Goal: Task Accomplishment & Management: Manage account settings

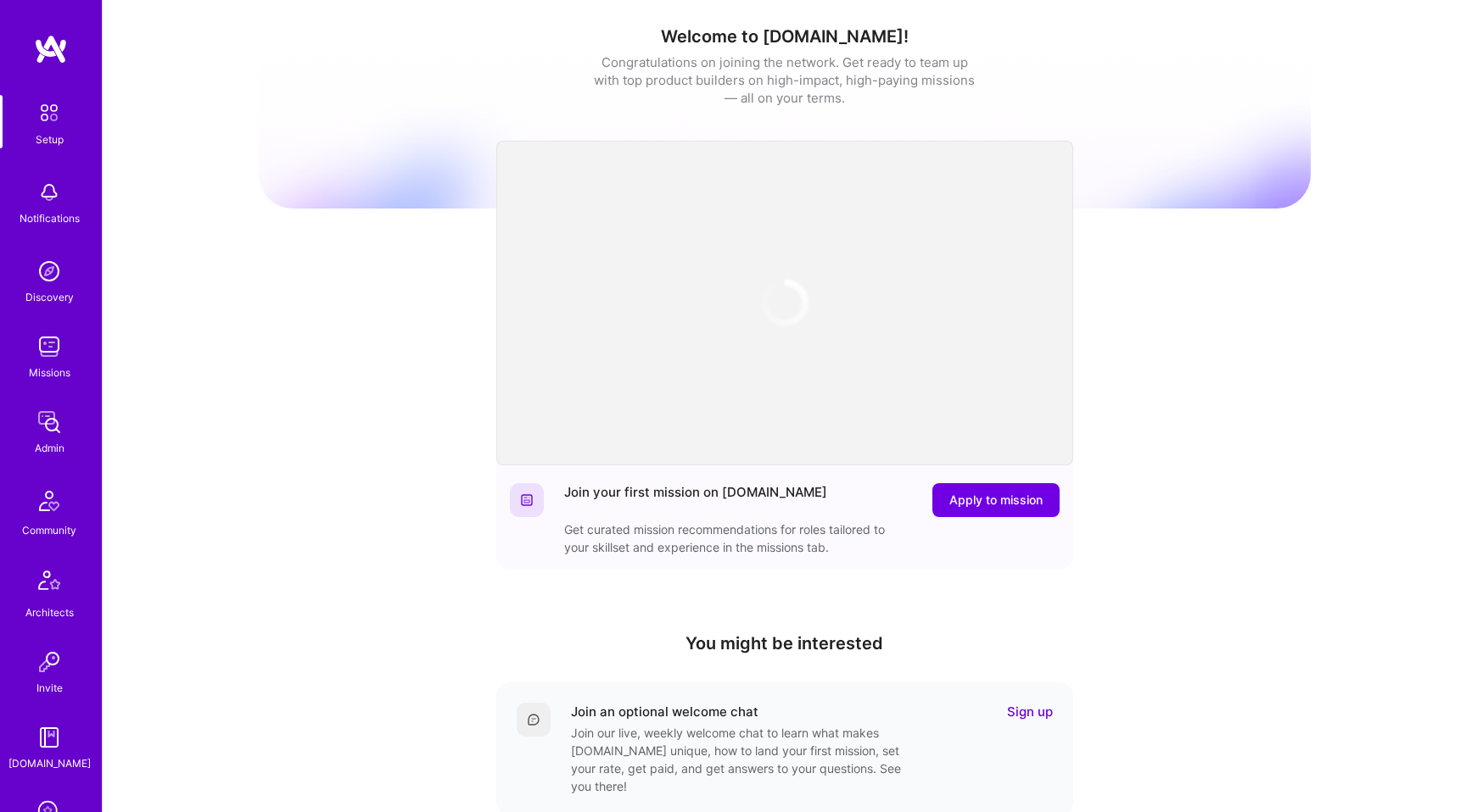
scroll to position [276, 0]
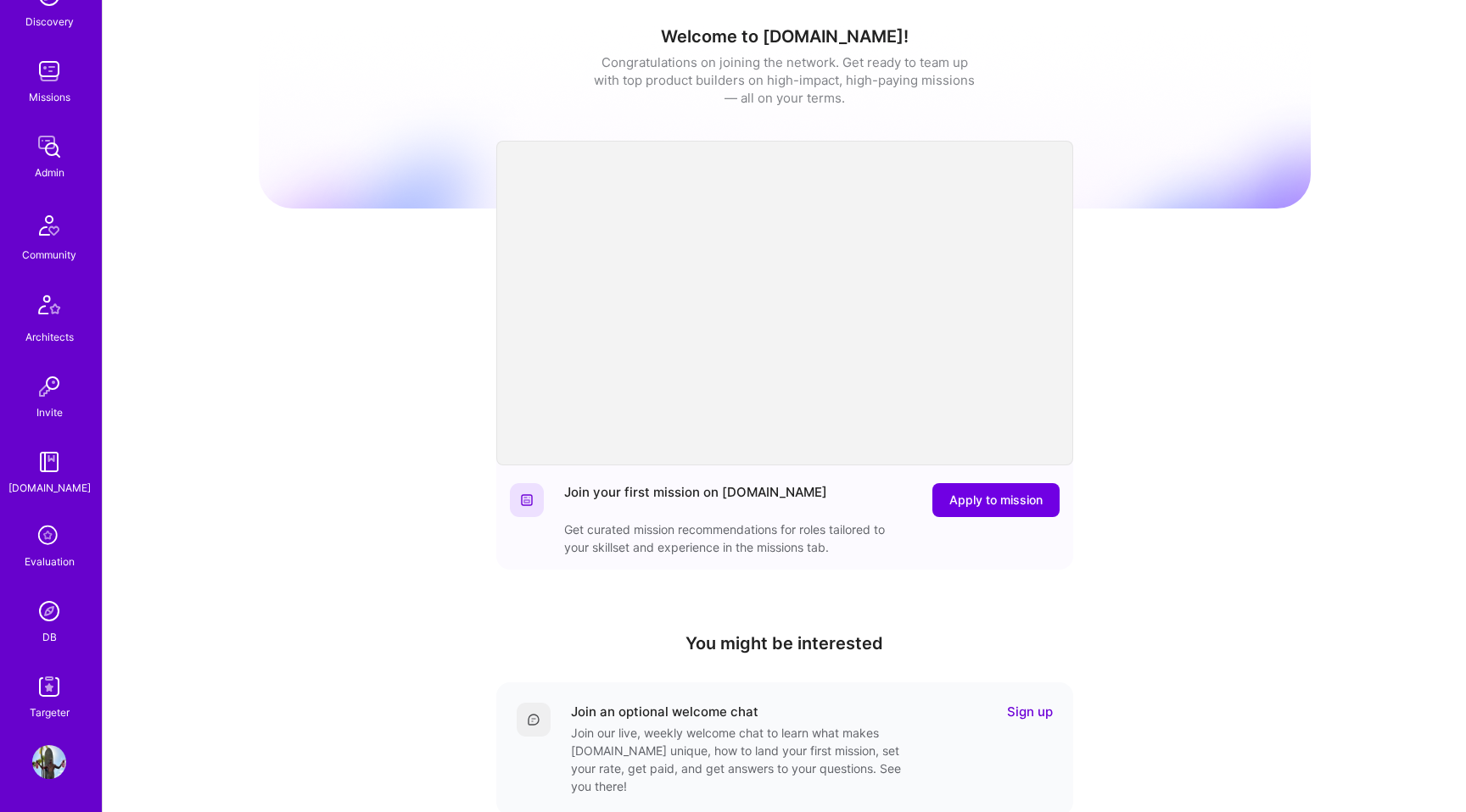
click at [44, 677] on img at bounding box center [49, 686] width 34 height 34
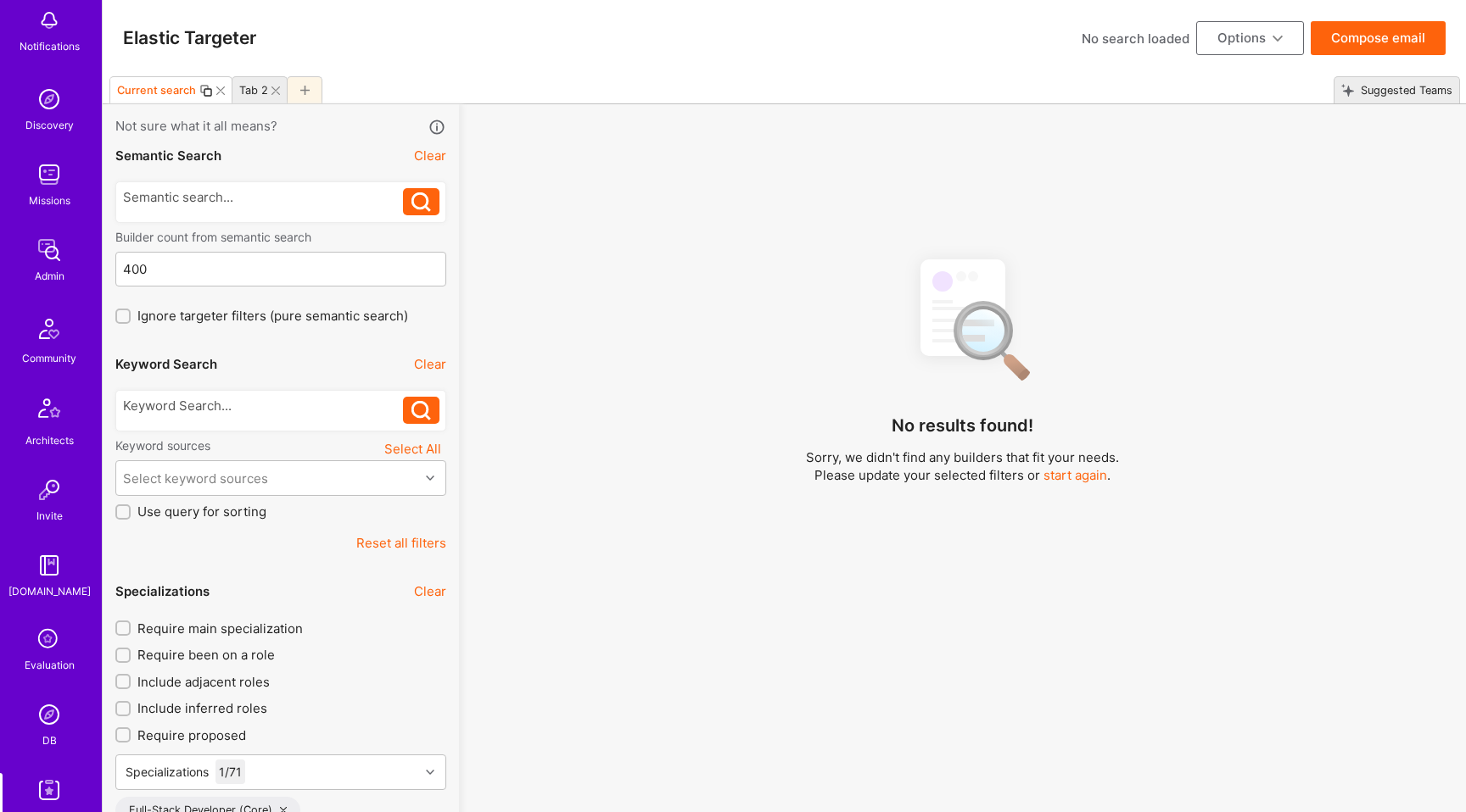
scroll to position [276, 0]
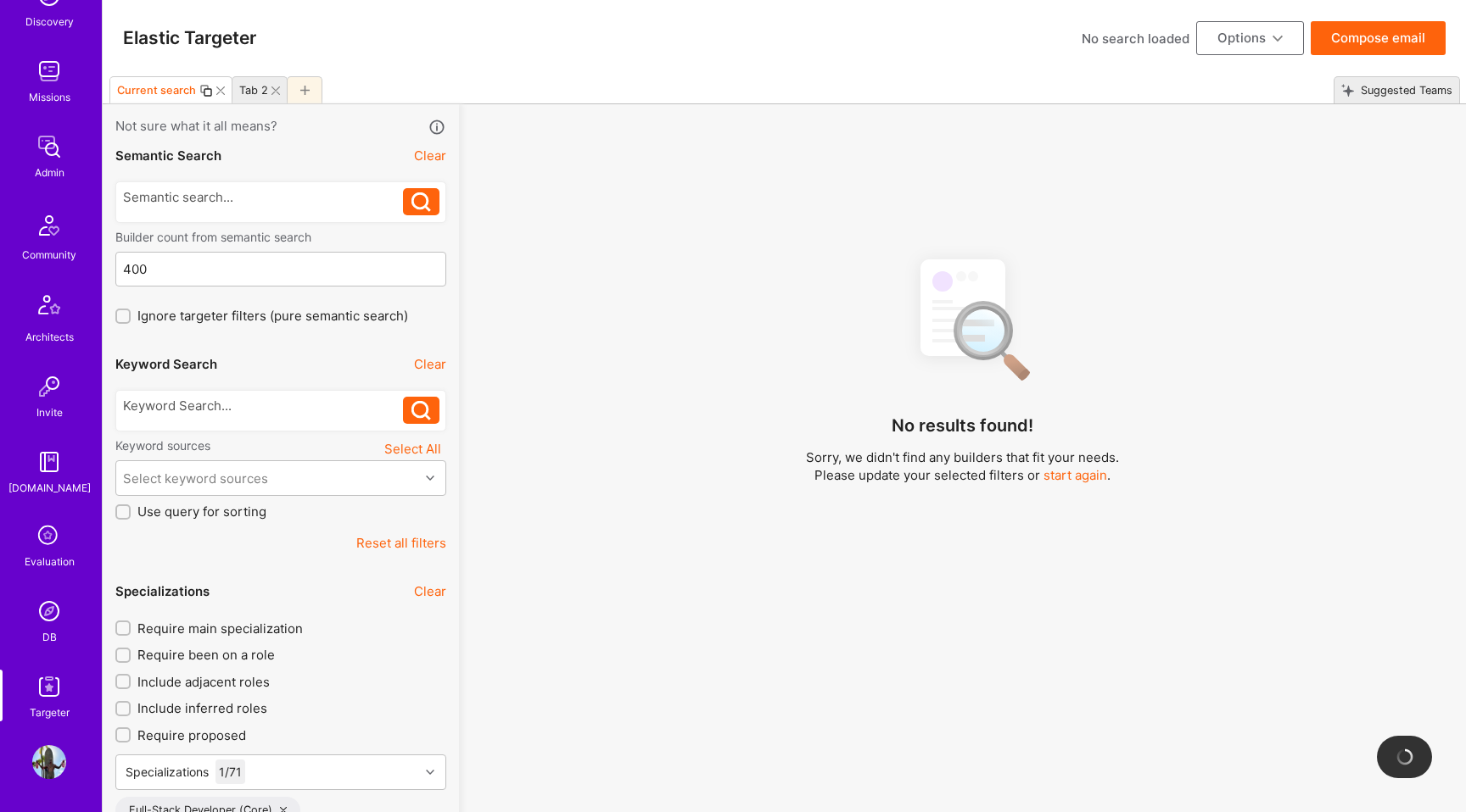
click at [55, 553] on div "Evaluation" at bounding box center [50, 562] width 50 height 18
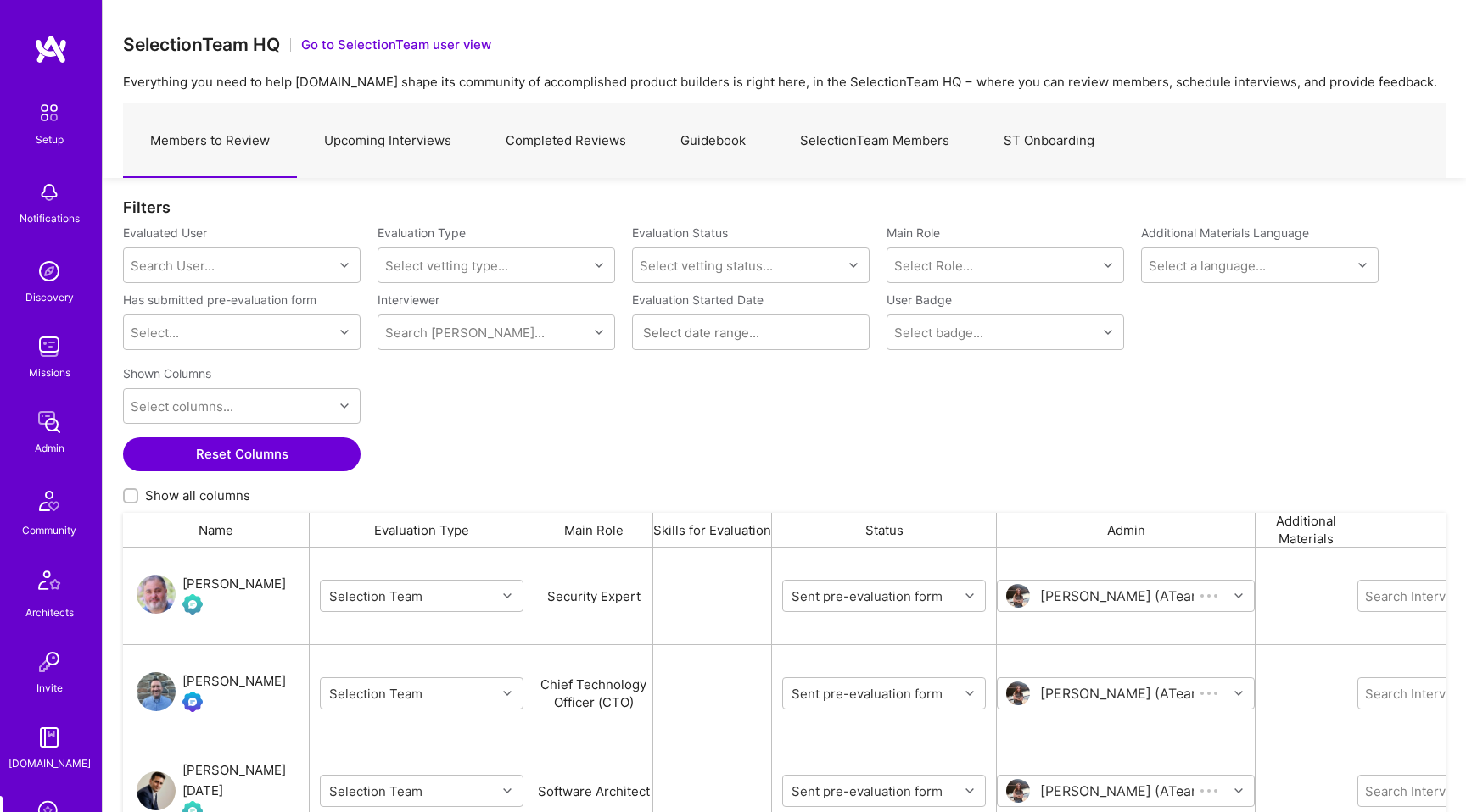
scroll to position [635, 1322]
click at [821, 135] on link "SelectionTeam Members" at bounding box center [874, 141] width 203 height 74
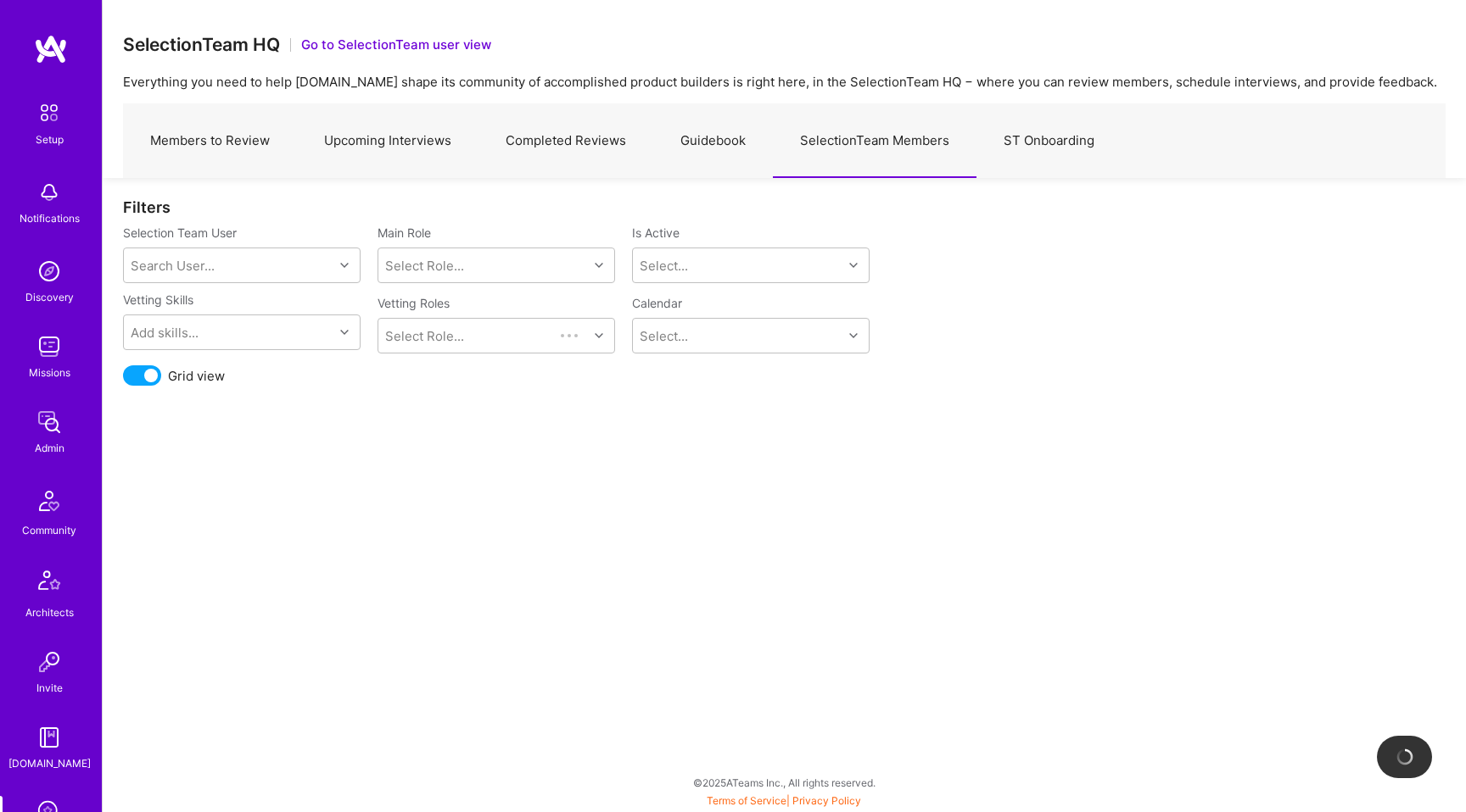
click at [147, 381] on span at bounding box center [142, 376] width 38 height 20
click at [127, 379] on input "checkbox" at bounding box center [127, 379] width 0 height 0
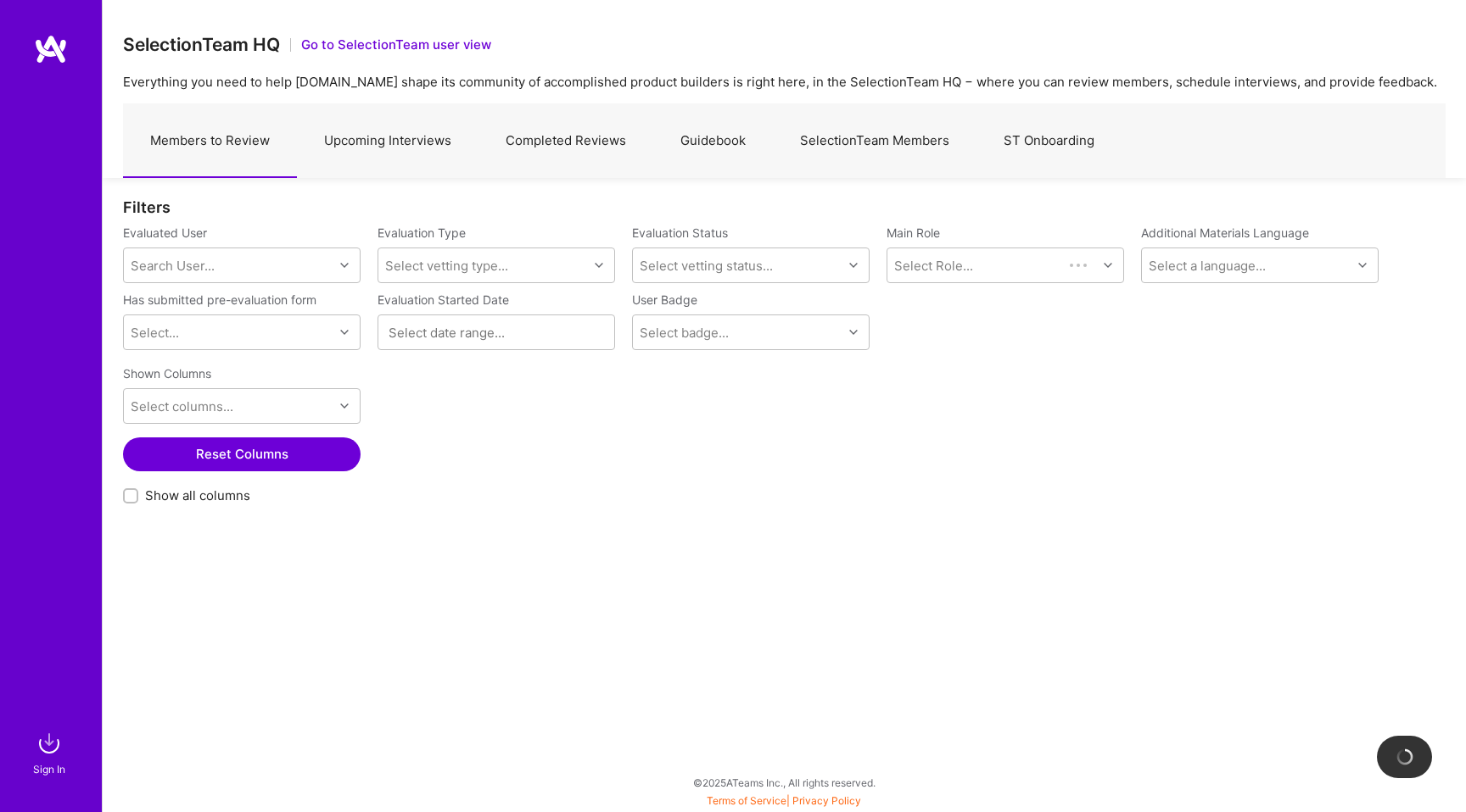
click at [345, 137] on link "Upcoming Interviews" at bounding box center [388, 141] width 181 height 74
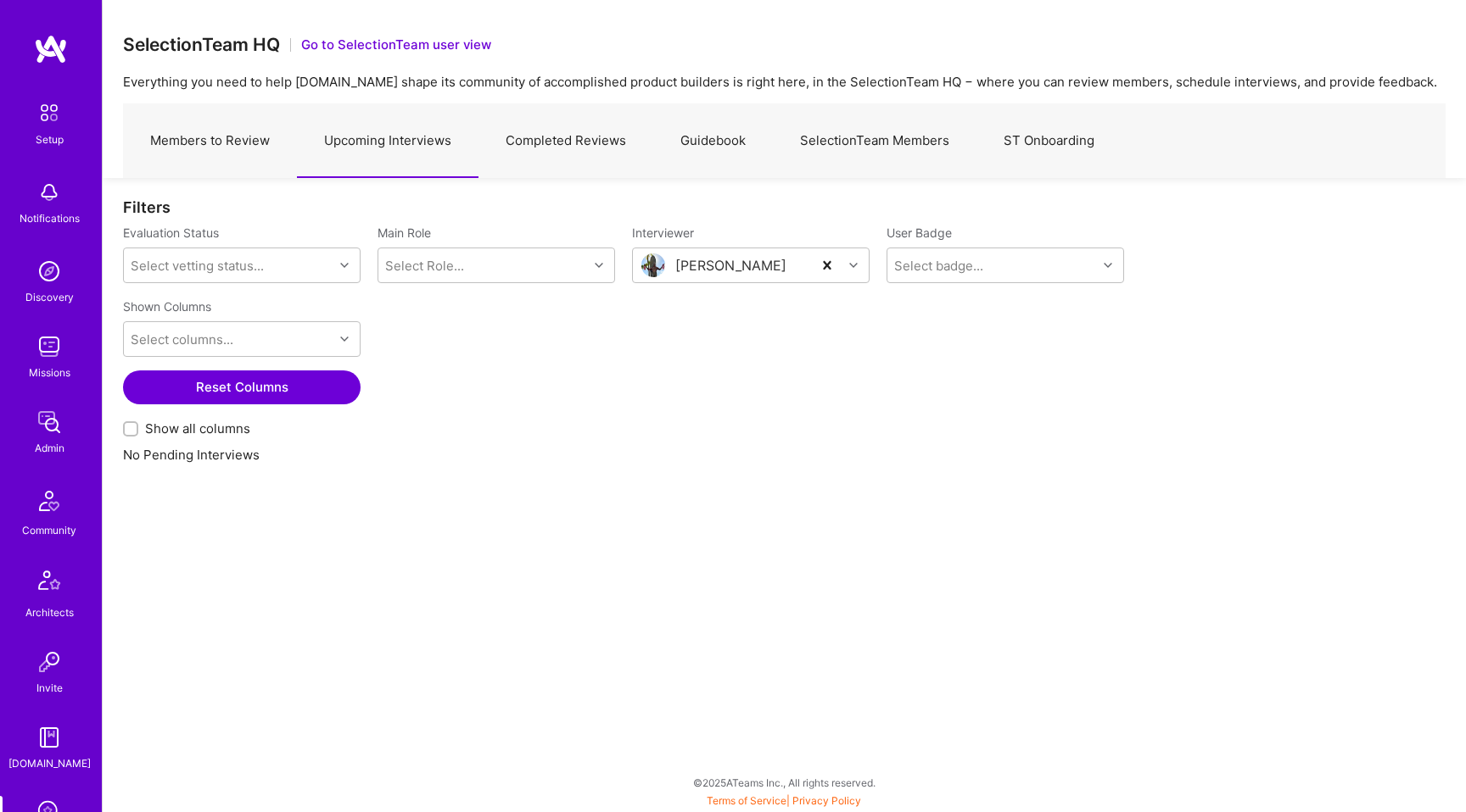
click at [826, 149] on link "SelectionTeam Members" at bounding box center [874, 141] width 203 height 74
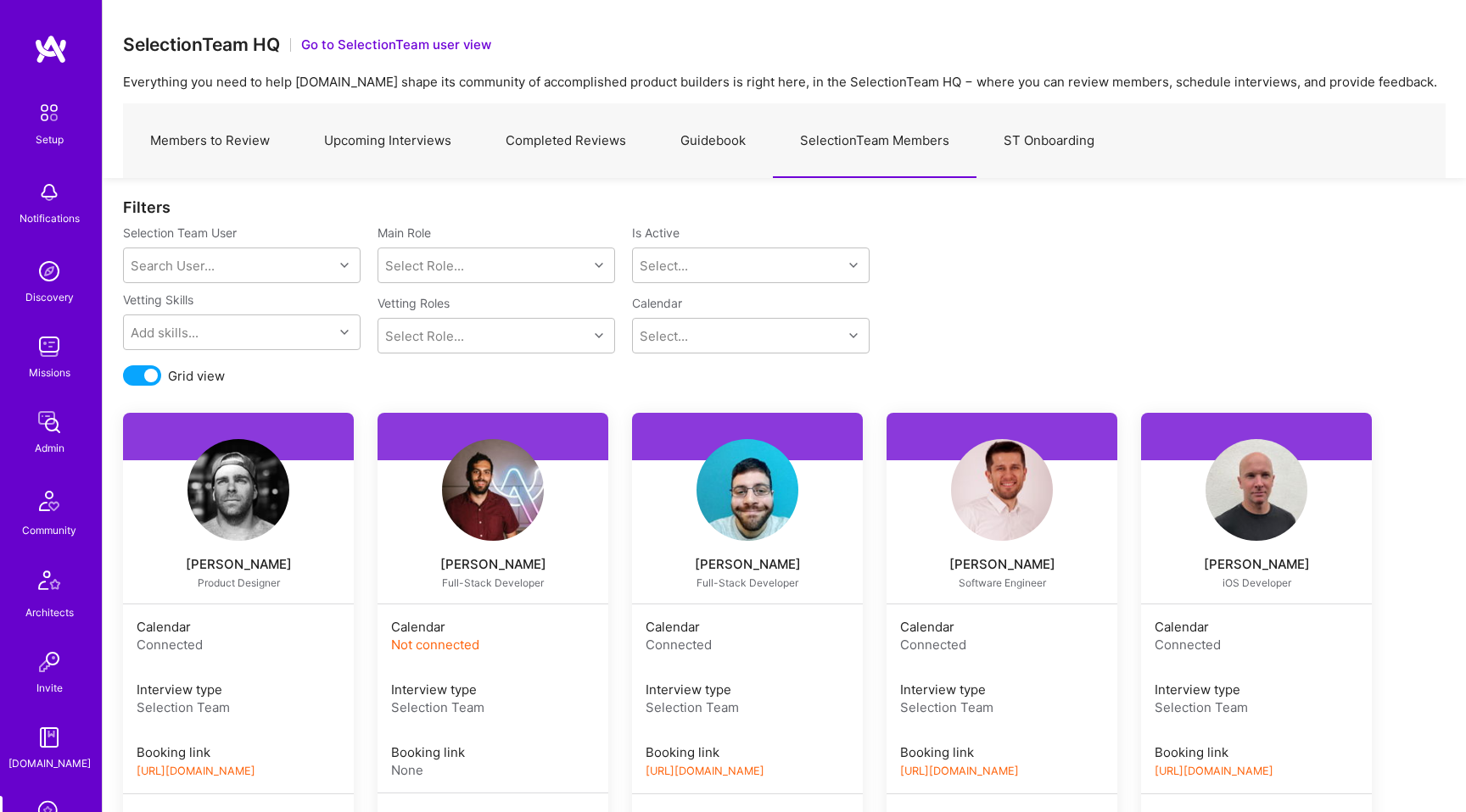
click at [1056, 132] on link "ST Onboarding" at bounding box center [1049, 141] width 146 height 74
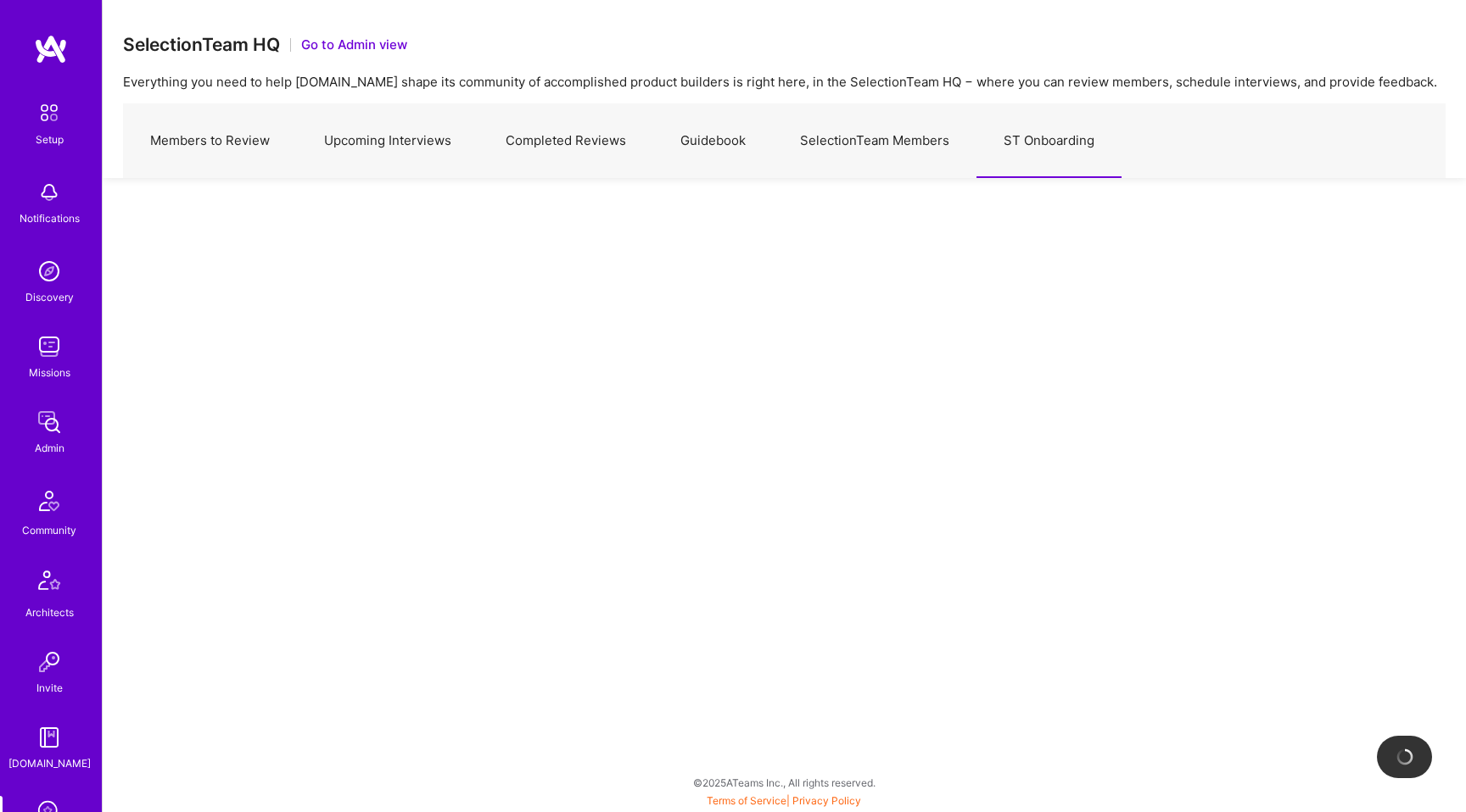
click at [929, 155] on link "SelectionTeam Members" at bounding box center [874, 141] width 203 height 74
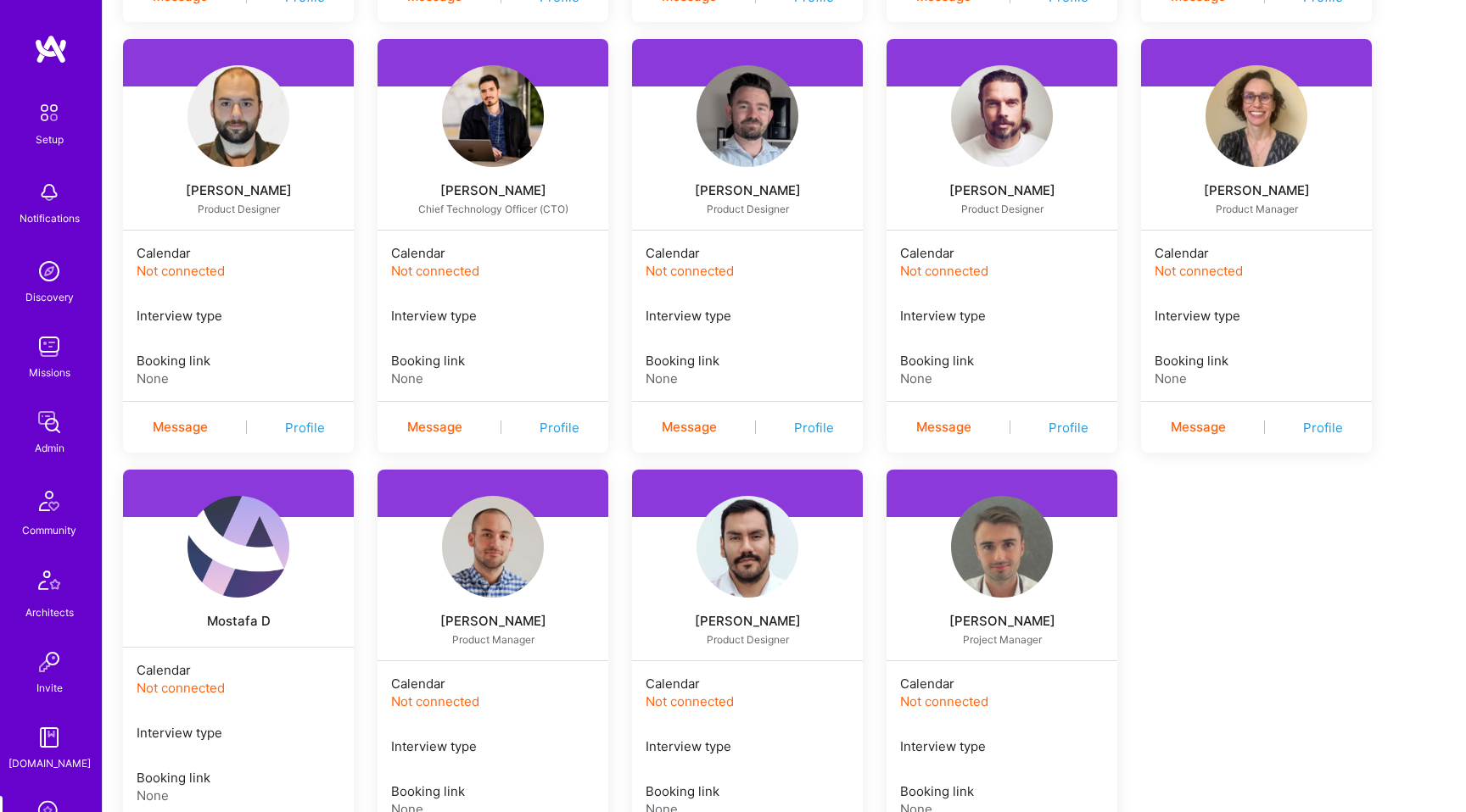
scroll to position [3363, 0]
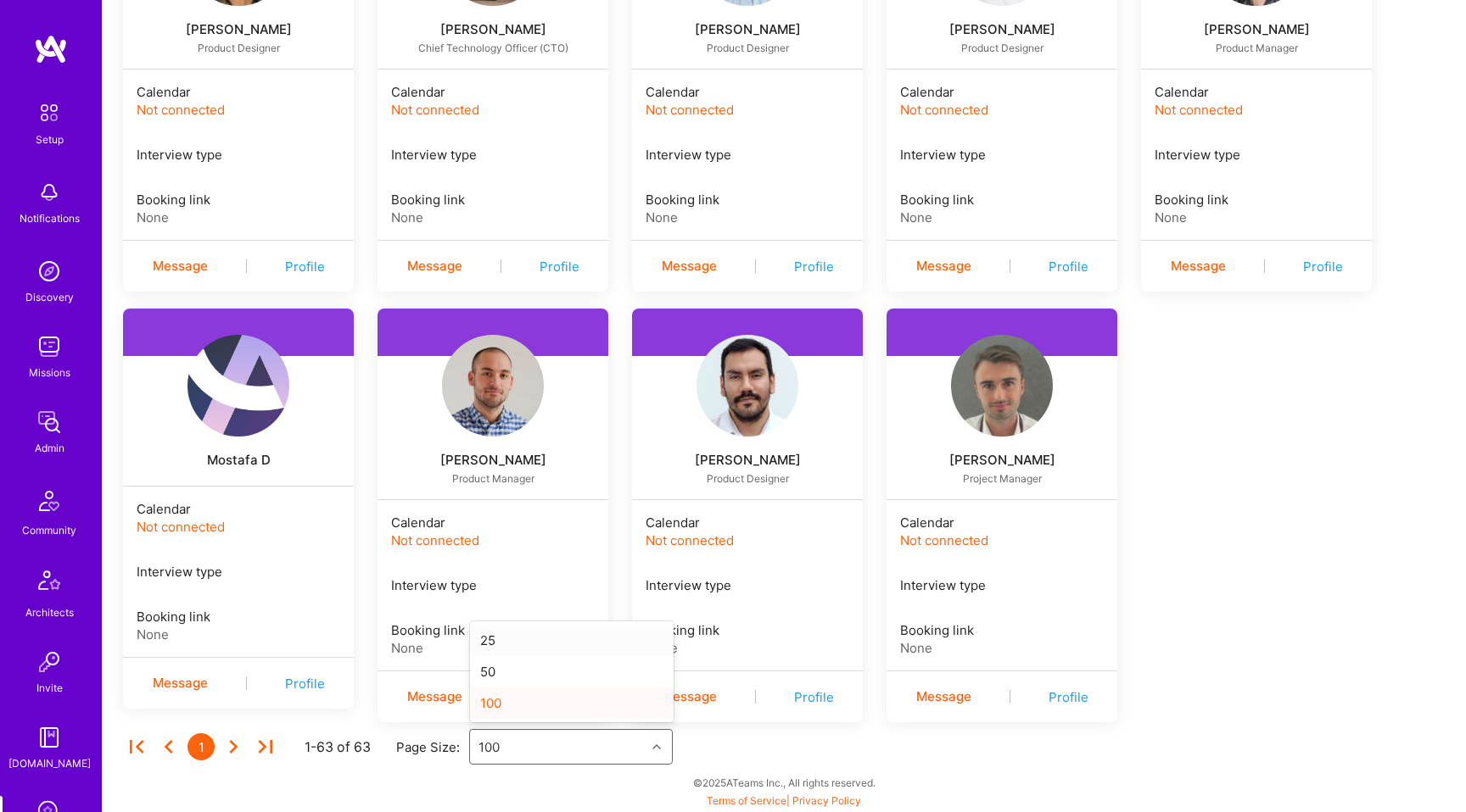
click at [519, 754] on div "100" at bounding box center [558, 747] width 175 height 34
click at [262, 744] on icon at bounding box center [265, 747] width 14 height 14
click at [233, 746] on icon at bounding box center [232, 746] width 27 height 27
click at [693, 540] on span "Not connected" at bounding box center [690, 540] width 89 height 16
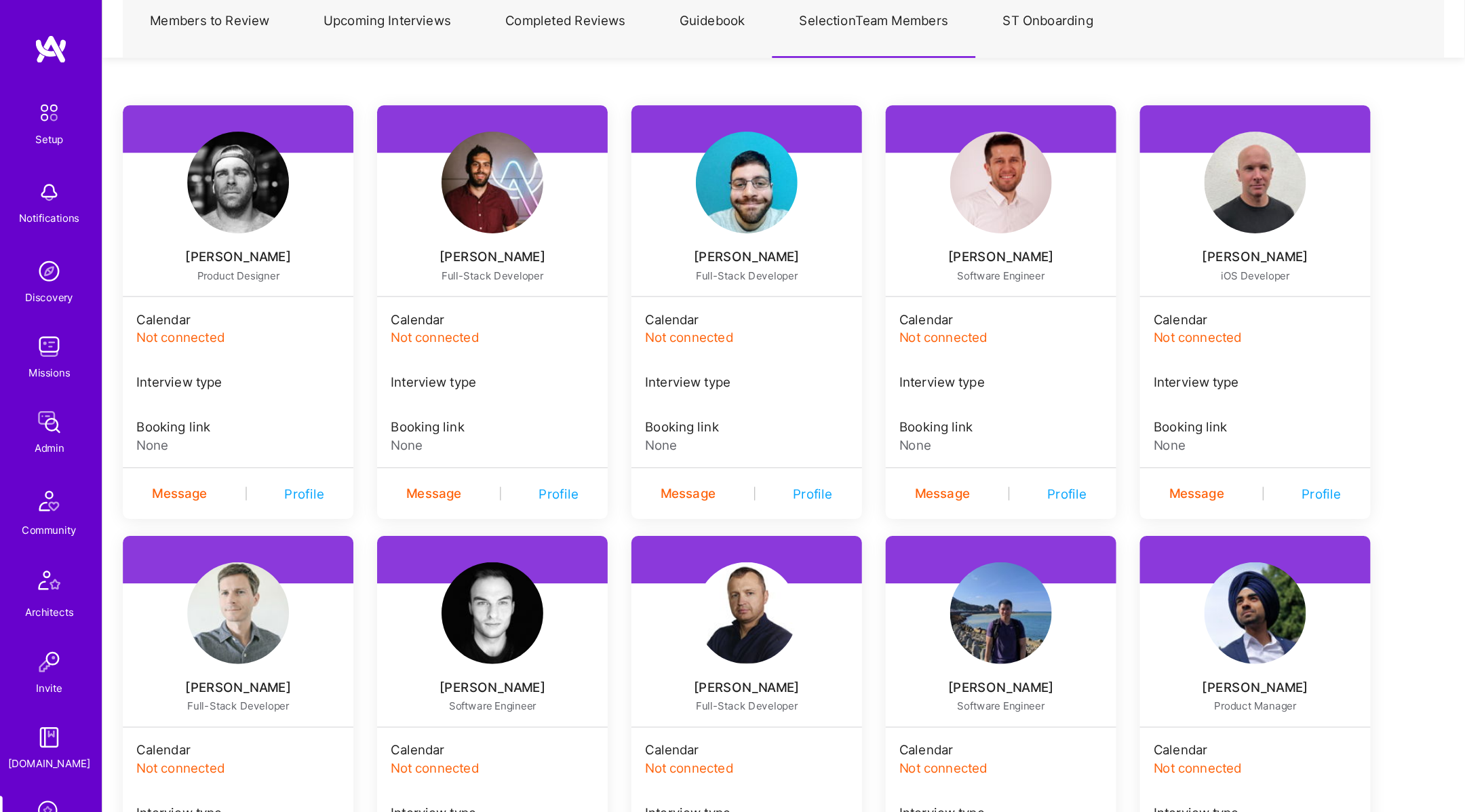
scroll to position [0, 0]
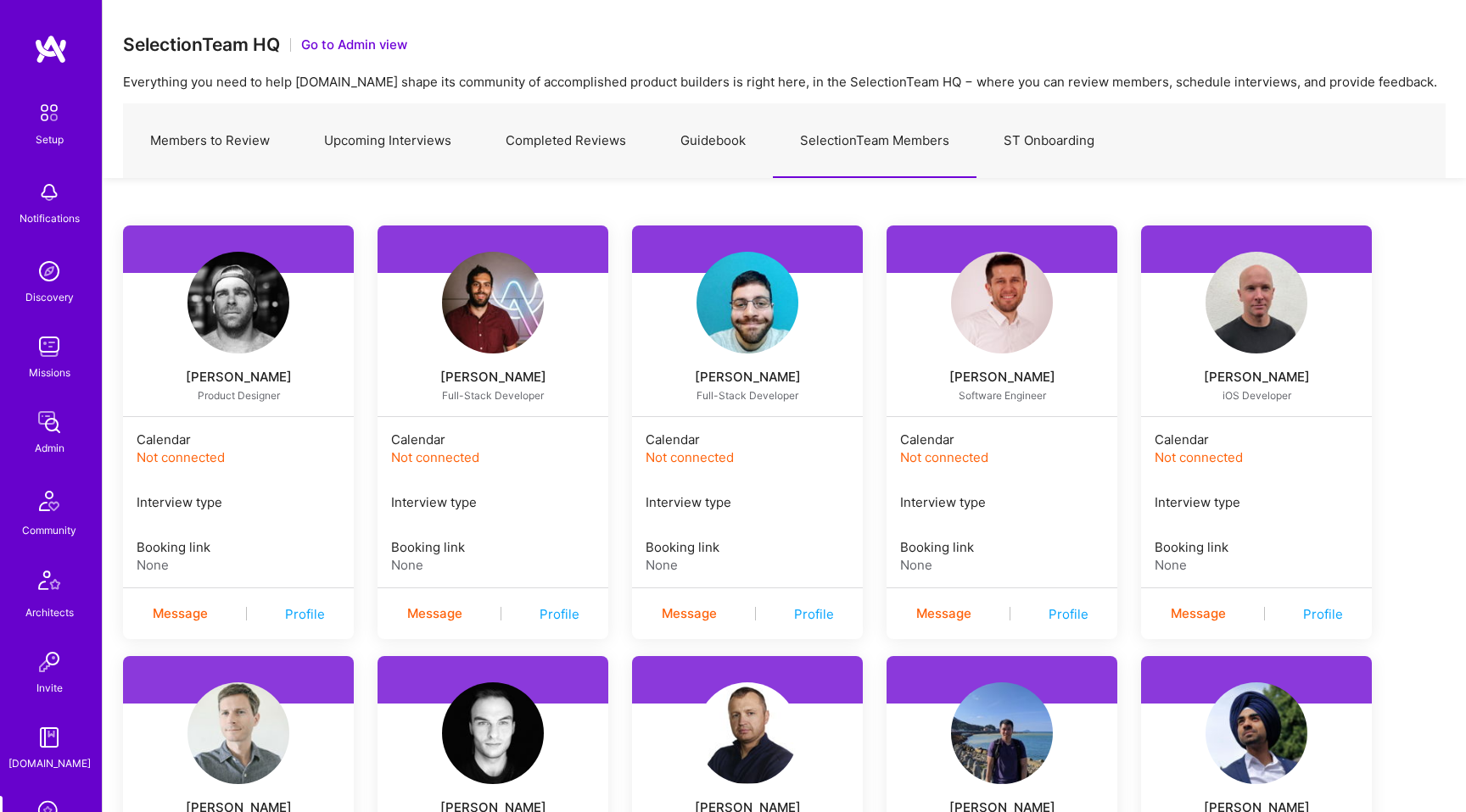
click at [234, 323] on img at bounding box center [238, 303] width 102 height 102
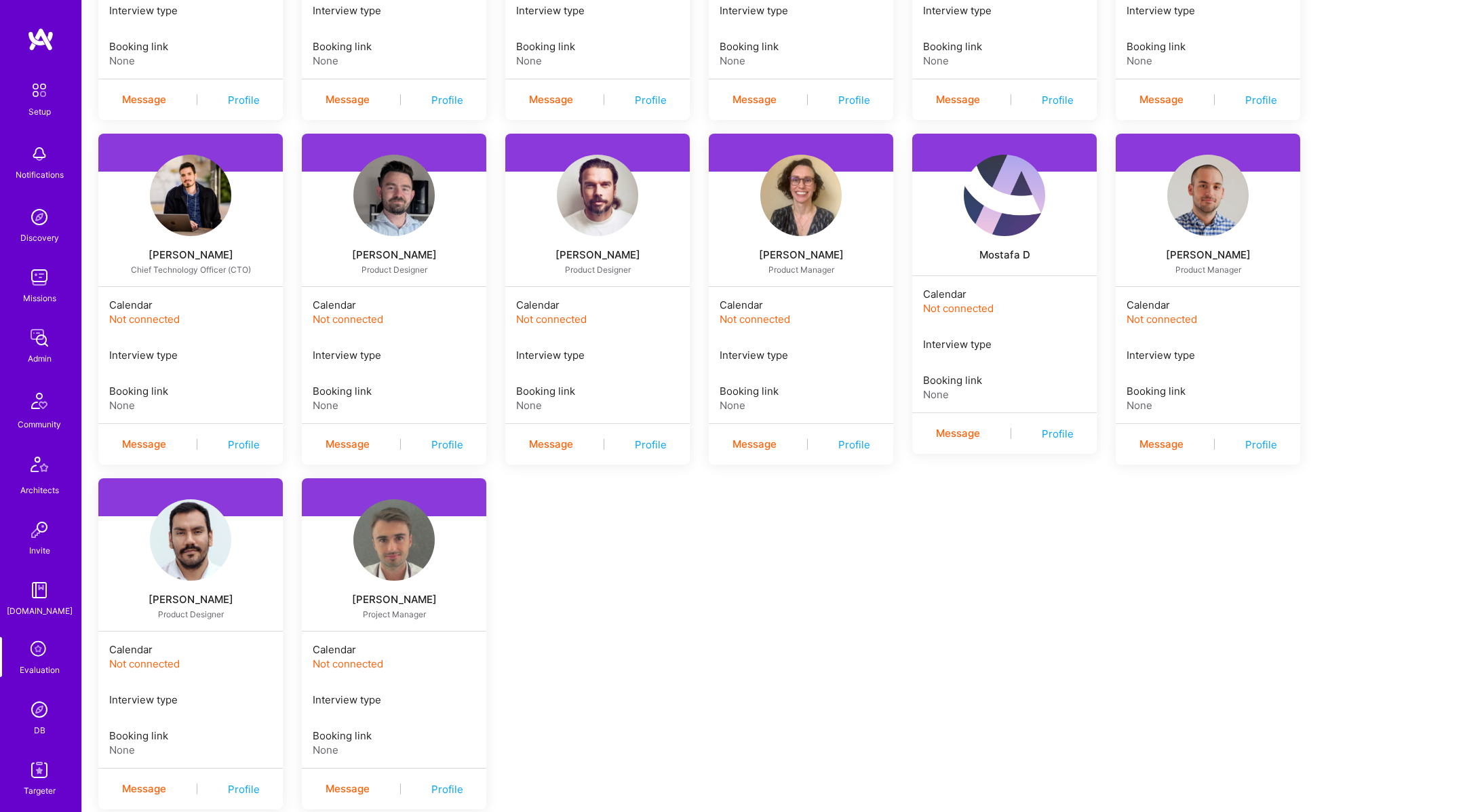
scroll to position [2178, 0]
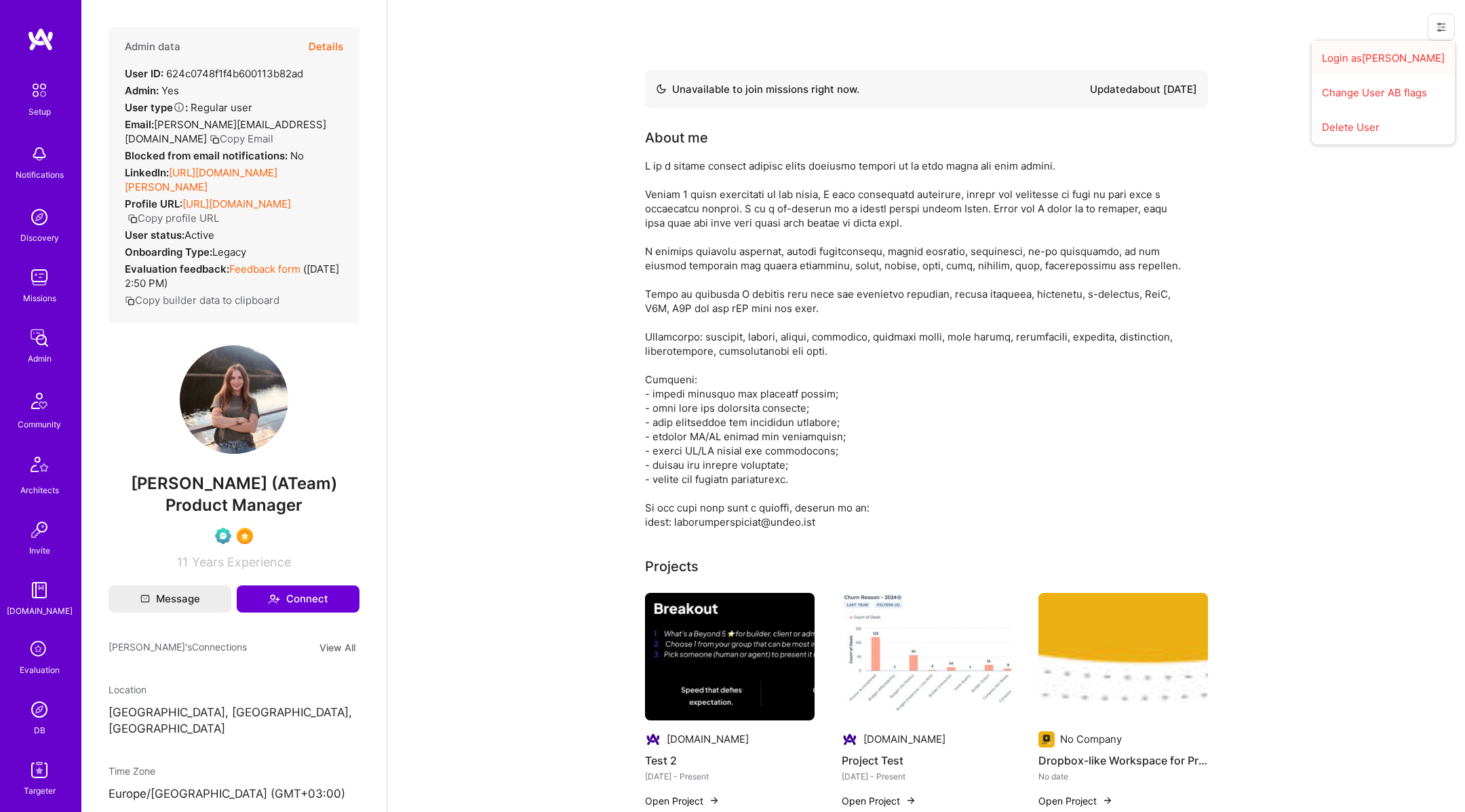
click at [1402, 55] on button "Login as [PERSON_NAME]" at bounding box center [1384, 57] width 143 height 34
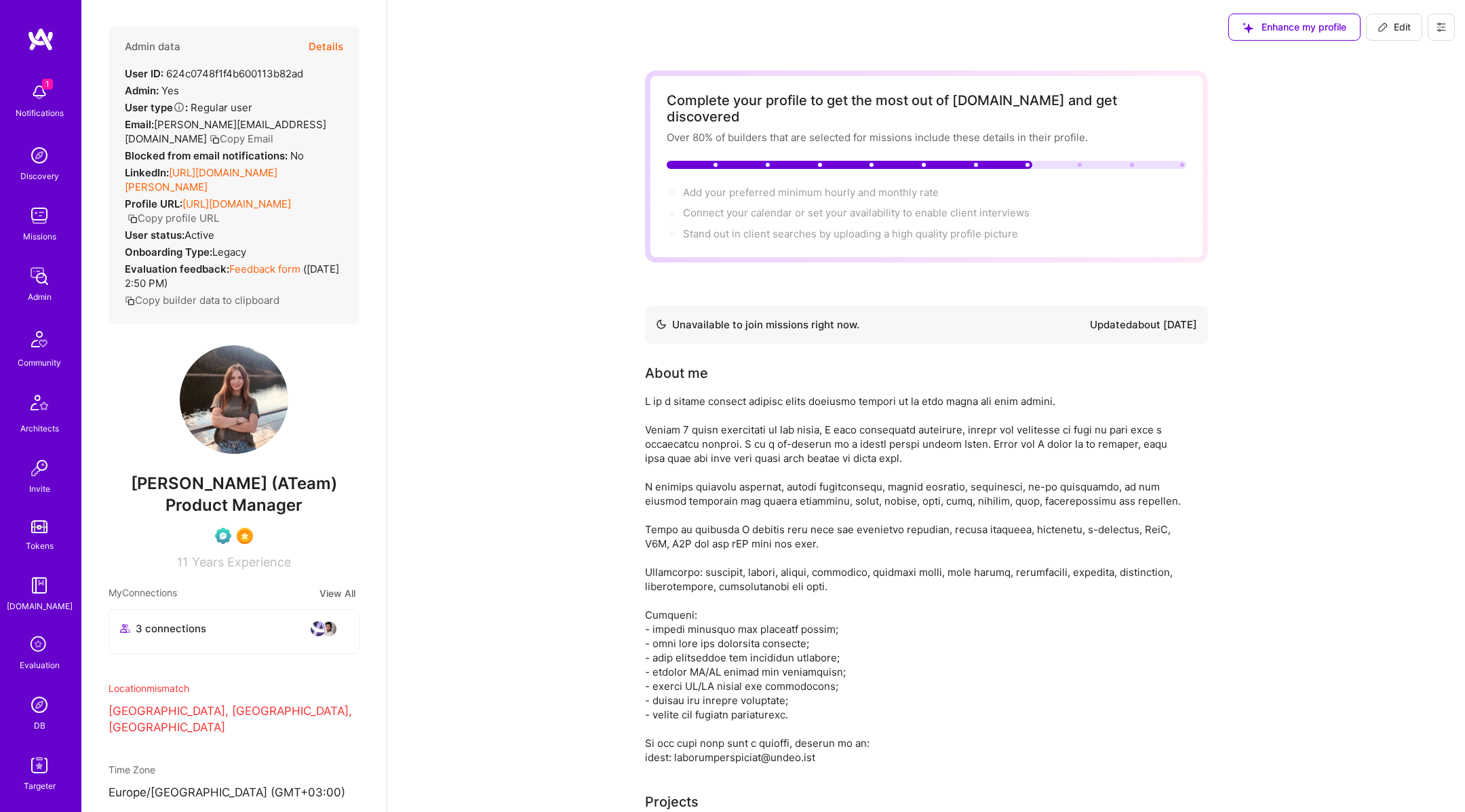
scroll to position [284, 0]
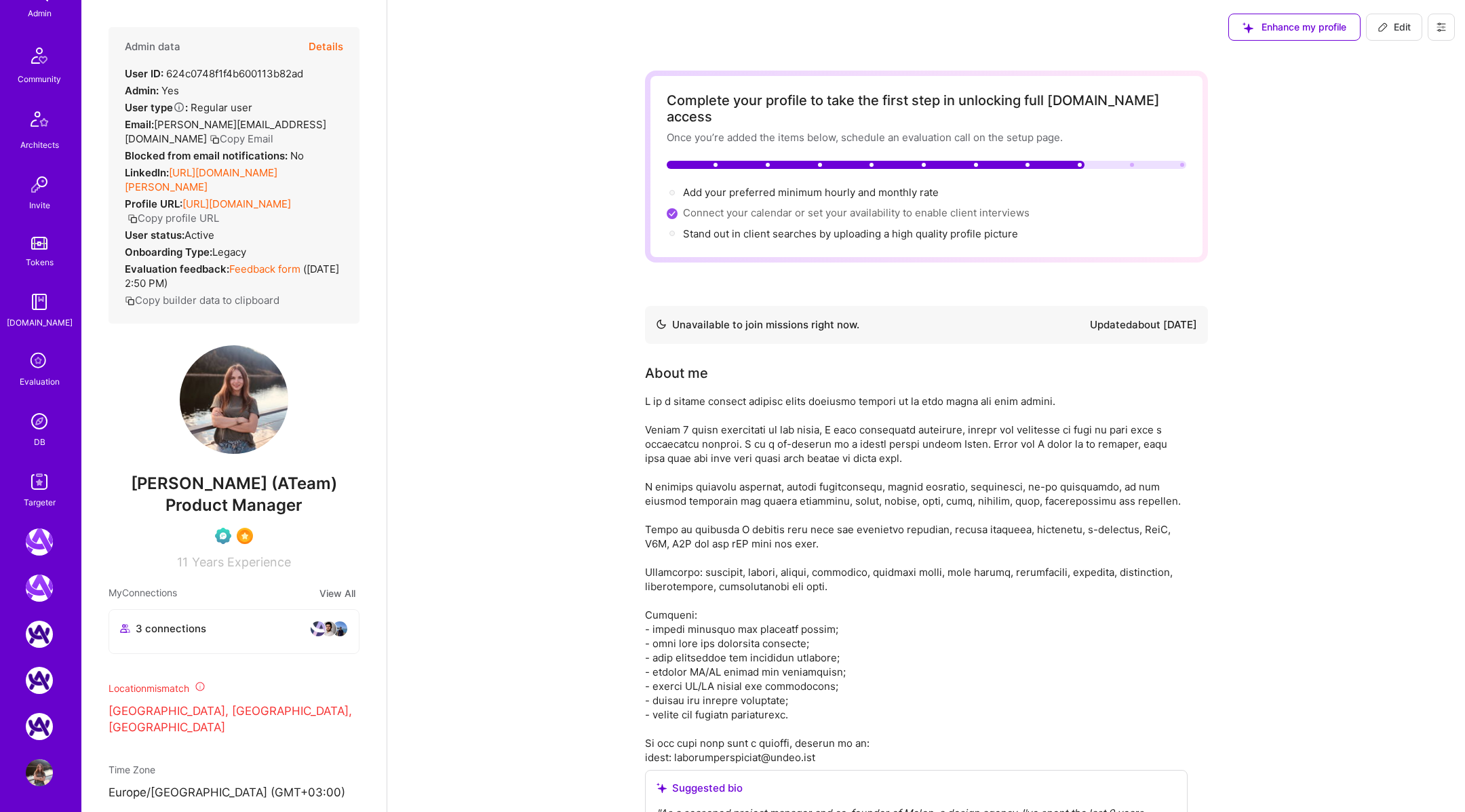
click at [41, 372] on icon at bounding box center [39, 361] width 26 height 25
